Goal: Find specific page/section: Find specific page/section

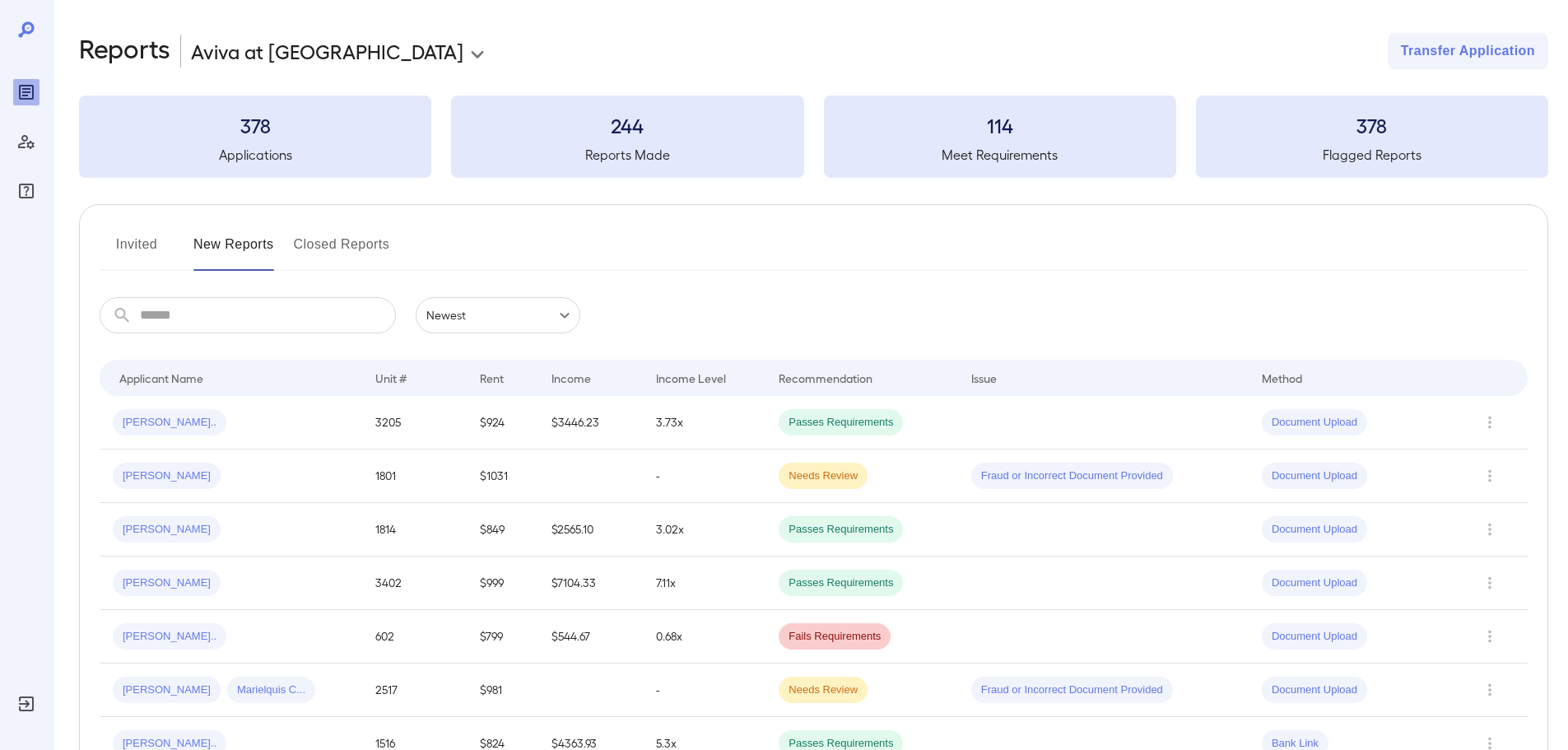
click at [159, 248] on button "Invited" at bounding box center [136, 251] width 74 height 39
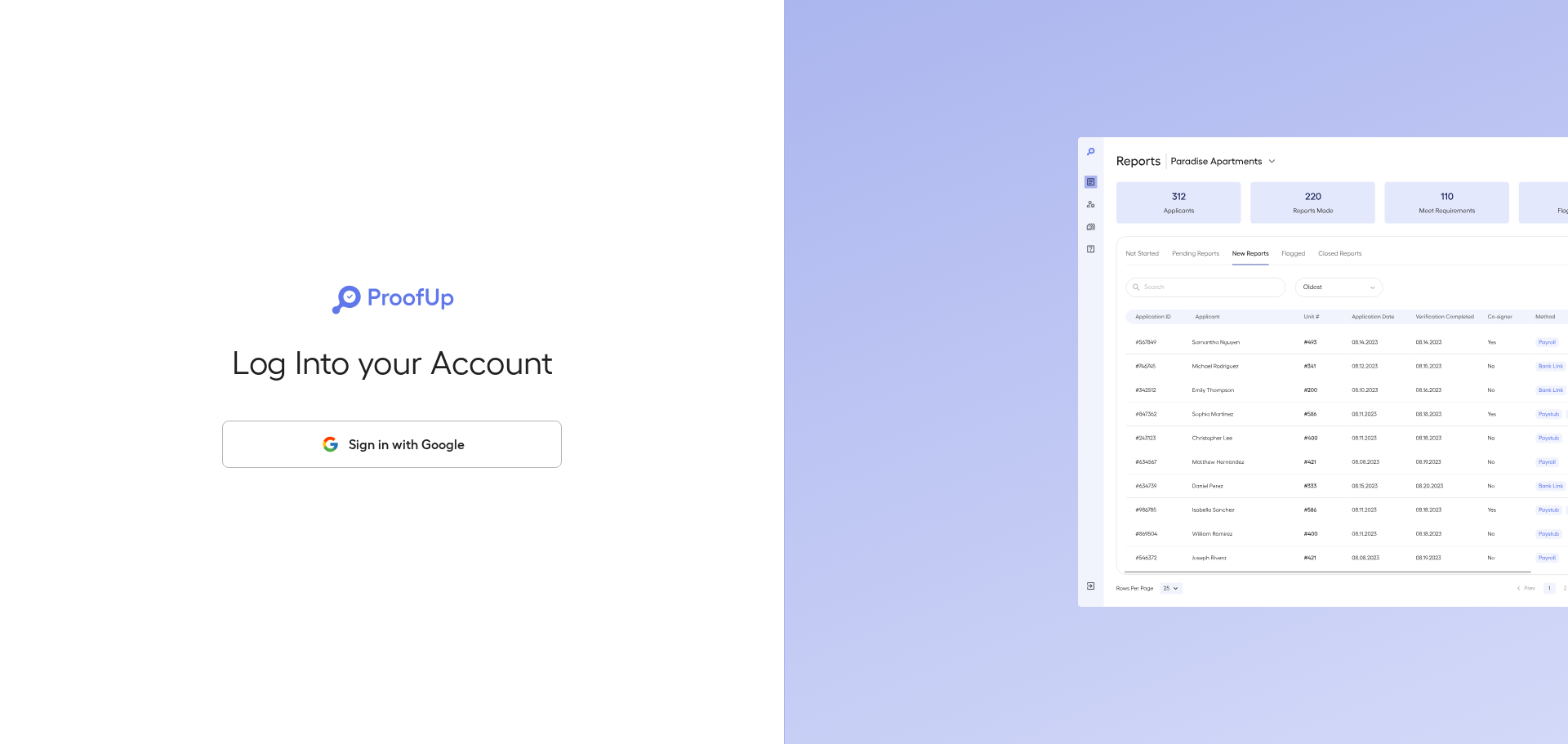
click at [373, 449] on button "Sign in with Google" at bounding box center [391, 444] width 340 height 47
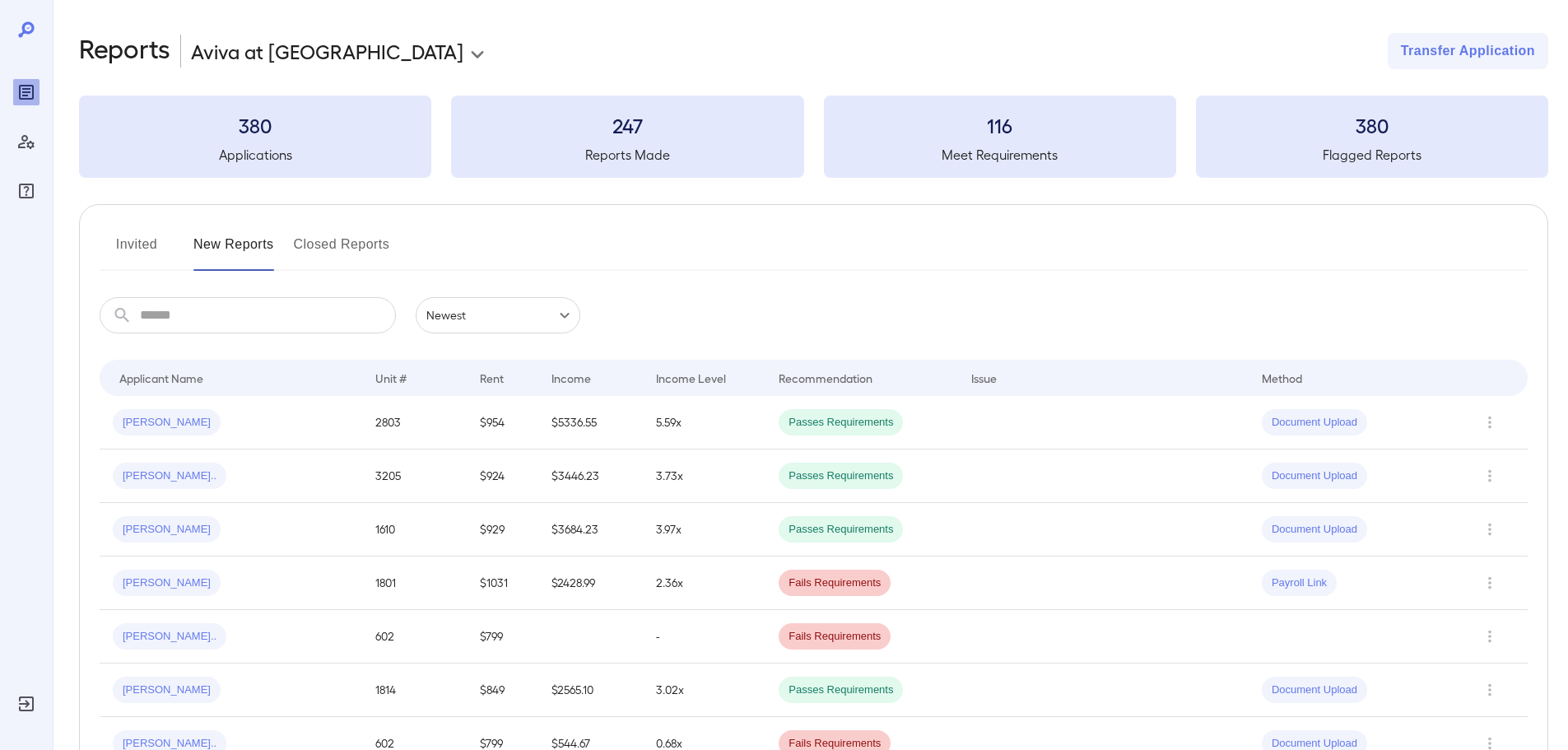
scroll to position [82, 0]
